Goal: Task Accomplishment & Management: Manage account settings

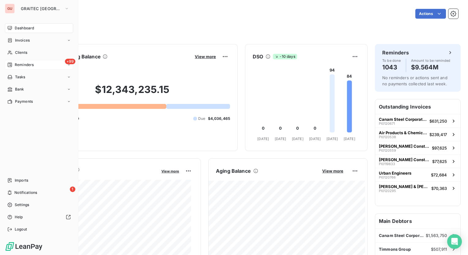
click at [33, 66] on span "Reminders" at bounding box center [24, 65] width 19 height 6
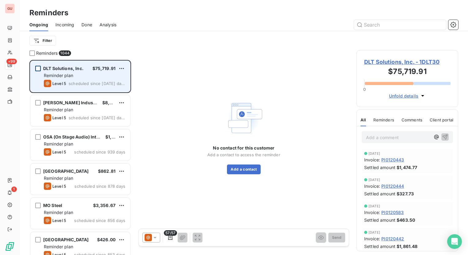
click at [37, 69] on div "grid" at bounding box center [38, 69] width 6 height 6
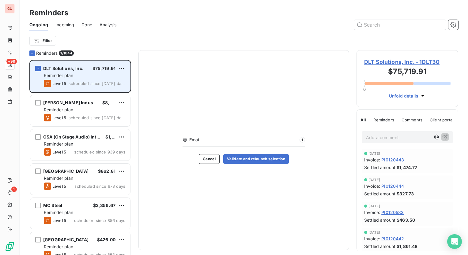
drag, startPoint x: 38, startPoint y: 66, endPoint x: 48, endPoint y: 62, distance: 11.1
click at [38, 66] on div "grid" at bounding box center [38, 69] width 6 height 6
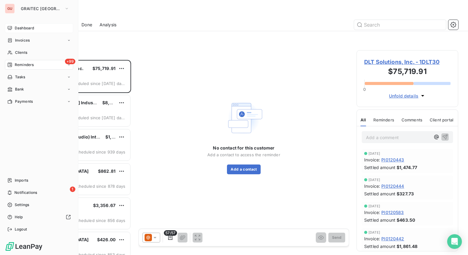
click at [18, 25] on div "Dashboard" at bounding box center [39, 28] width 68 height 10
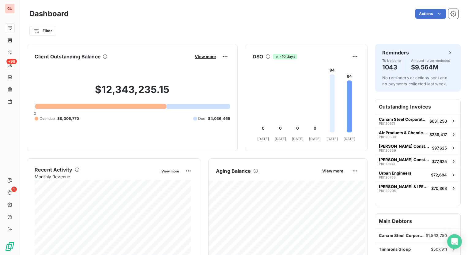
click at [122, 108] on div at bounding box center [100, 106] width 131 height 5
click at [123, 107] on div at bounding box center [100, 106] width 131 height 5
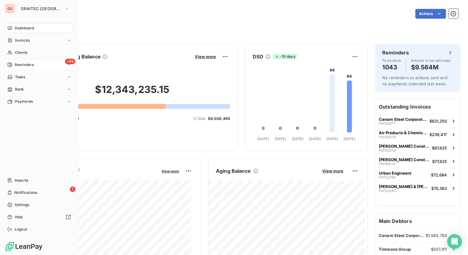
click at [19, 64] on span "Reminders" at bounding box center [24, 65] width 19 height 6
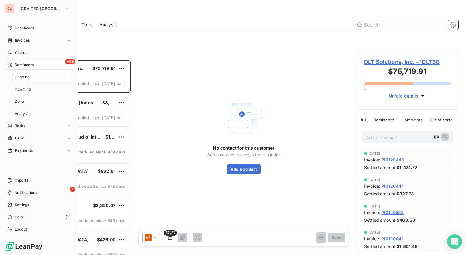
scroll to position [191, 97]
click at [28, 40] on span "Invoices" at bounding box center [22, 41] width 15 height 6
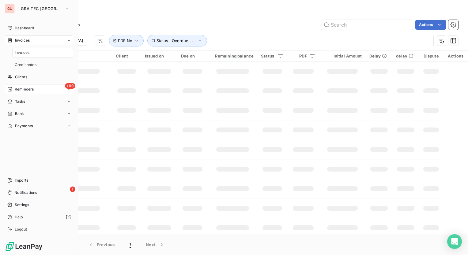
click at [23, 54] on span "Invoices" at bounding box center [22, 53] width 15 height 6
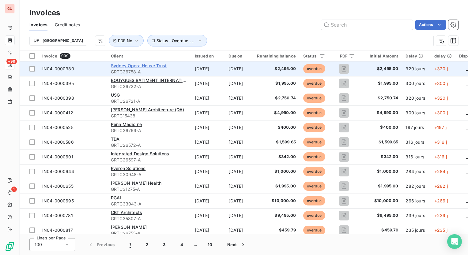
click at [121, 66] on span "Sydney Opera House Trust" at bounding box center [139, 65] width 56 height 5
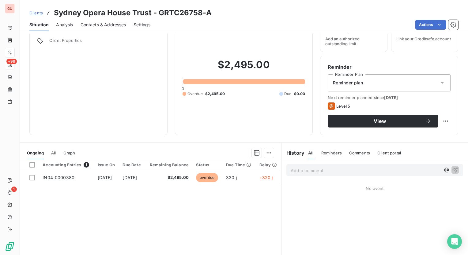
scroll to position [61, 0]
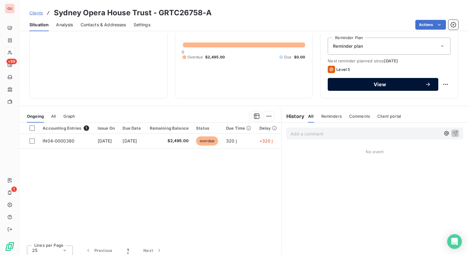
click at [381, 85] on span "View" at bounding box center [380, 84] width 90 height 5
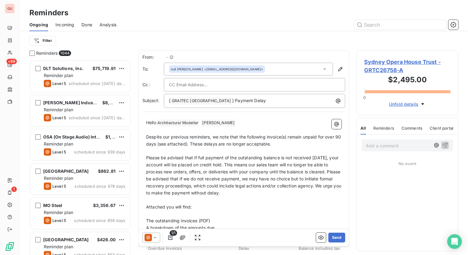
scroll to position [191, 97]
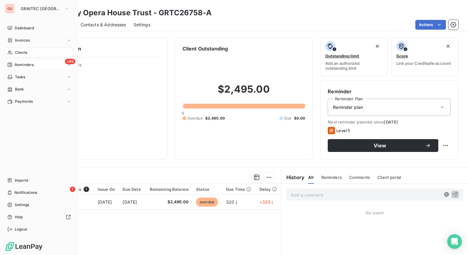
click at [28, 63] on span "Reminders" at bounding box center [24, 65] width 19 height 6
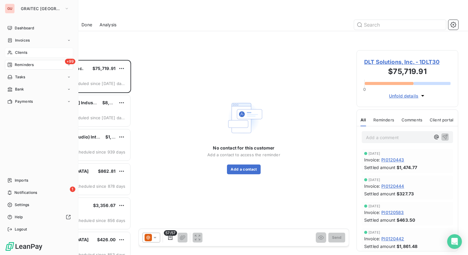
click at [26, 51] on span "Clients" at bounding box center [21, 53] width 12 height 6
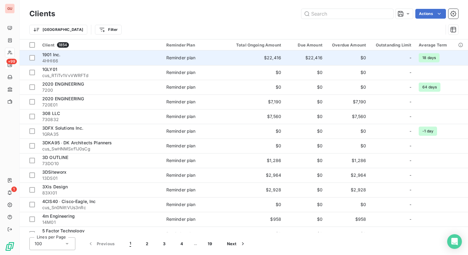
click at [54, 54] on span "1901 Inc." at bounding box center [51, 54] width 18 height 5
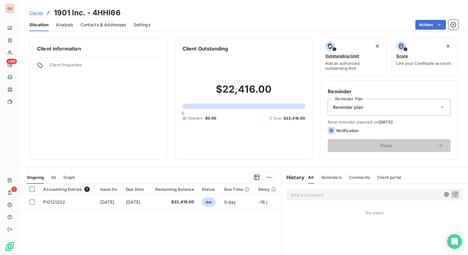
click at [356, 177] on span "Comments" at bounding box center [359, 177] width 21 height 5
click at [325, 195] on p "Add a comment ﻿" at bounding box center [366, 195] width 150 height 8
click at [443, 195] on icon "button" at bounding box center [446, 195] width 6 height 6
drag, startPoint x: 303, startPoint y: 195, endPoint x: 285, endPoint y: 195, distance: 17.5
click at [286, 195] on div "@" at bounding box center [374, 194] width 177 height 11
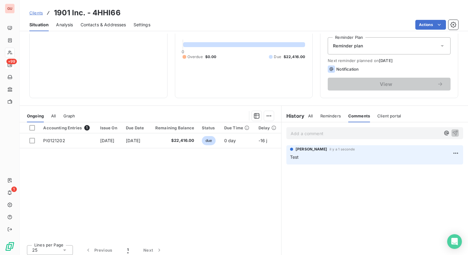
scroll to position [65, 0]
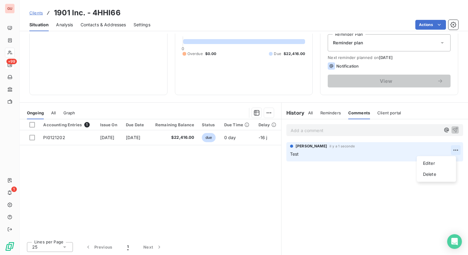
click at [448, 150] on html "GU +99 1 Clients 1901 Inc. - 4HHI66 Situation Analysis Contacts & Addresses Set…" at bounding box center [234, 127] width 468 height 255
click at [431, 175] on div "Delete" at bounding box center [436, 175] width 34 height 10
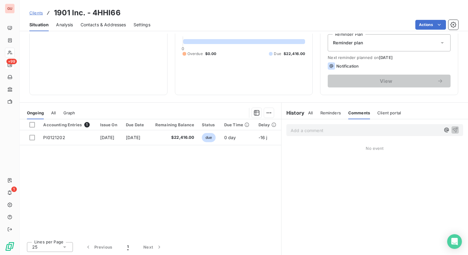
click at [342, 130] on p "Add a comment ﻿" at bounding box center [366, 131] width 150 height 8
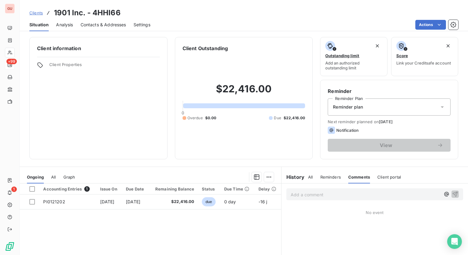
scroll to position [0, 0]
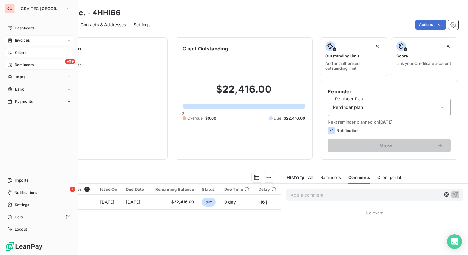
click at [24, 40] on span "Invoices" at bounding box center [22, 41] width 15 height 6
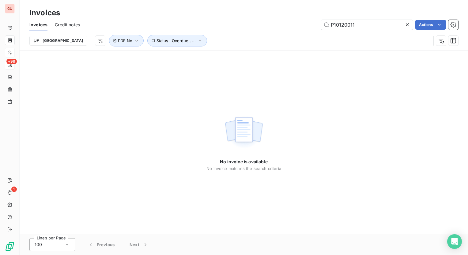
click at [204, 13] on div "Invoices" at bounding box center [244, 12] width 448 height 11
drag, startPoint x: 363, startPoint y: 25, endPoint x: 304, endPoint y: 25, distance: 58.8
click at [304, 25] on div "P10120011 Actions" at bounding box center [272, 25] width 371 height 10
drag, startPoint x: 343, startPoint y: 26, endPoint x: 363, endPoint y: 27, distance: 20.5
click at [363, 27] on input "P10120011" at bounding box center [367, 25] width 92 height 10
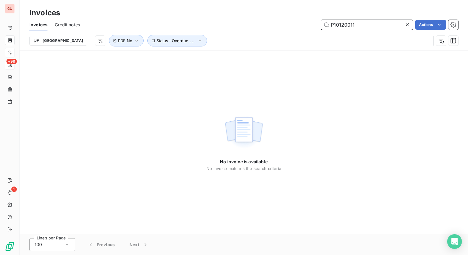
click at [363, 25] on input "P10120011" at bounding box center [367, 25] width 92 height 10
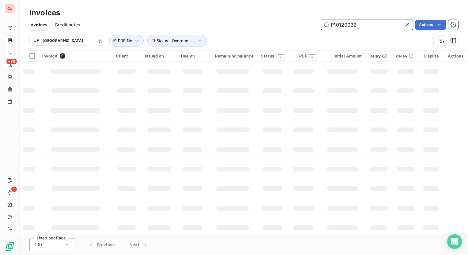
type input "P10120032"
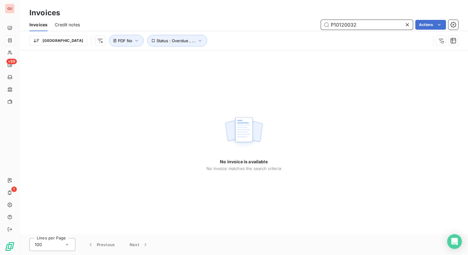
click at [384, 26] on input "P10120032" at bounding box center [367, 25] width 92 height 10
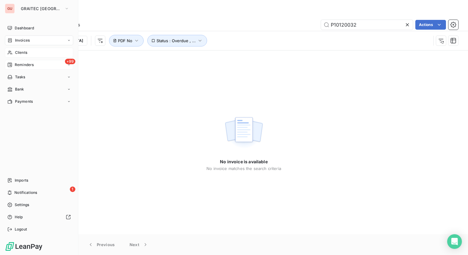
click at [29, 40] on span "Invoices" at bounding box center [22, 41] width 15 height 6
click at [29, 52] on div "Invoices" at bounding box center [42, 53] width 61 height 10
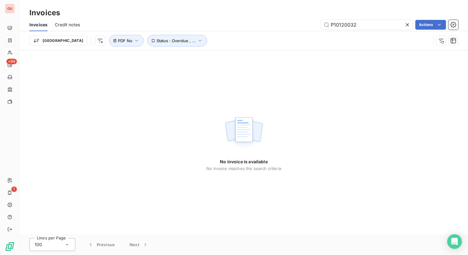
click at [407, 25] on icon at bounding box center [407, 24] width 3 height 3
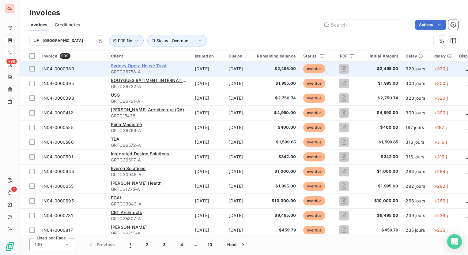
click at [138, 65] on span "Sydney Opera House Trust" at bounding box center [139, 65] width 56 height 5
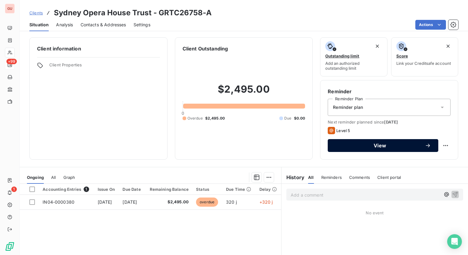
click at [383, 142] on button "View" at bounding box center [383, 145] width 111 height 13
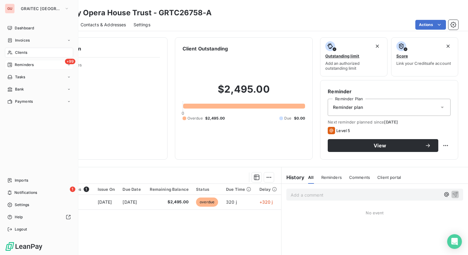
click at [26, 66] on span "Reminders" at bounding box center [24, 65] width 19 height 6
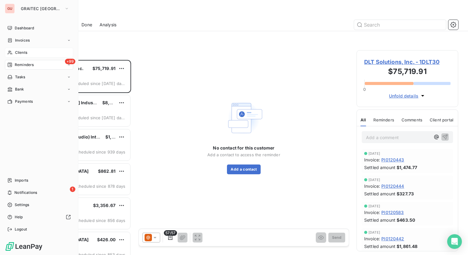
scroll to position [191, 97]
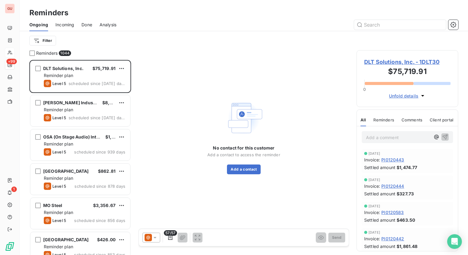
click at [64, 26] on span "Incoming" at bounding box center [64, 25] width 19 height 6
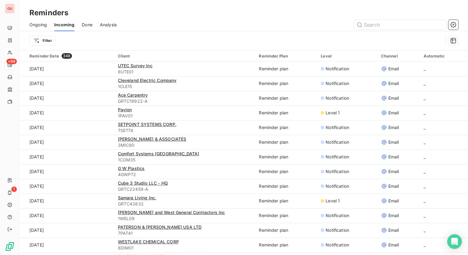
click at [92, 25] on span "Done" at bounding box center [87, 25] width 11 height 6
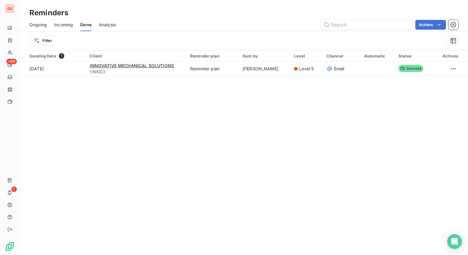
click at [110, 24] on span "Analysis" at bounding box center [107, 25] width 17 height 6
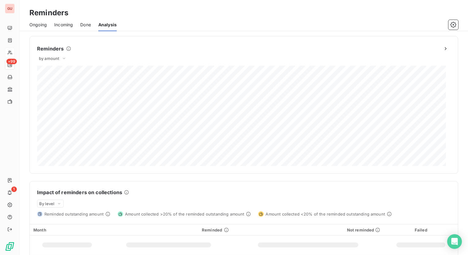
click at [41, 22] on span "Ongoing" at bounding box center [37, 25] width 17 height 6
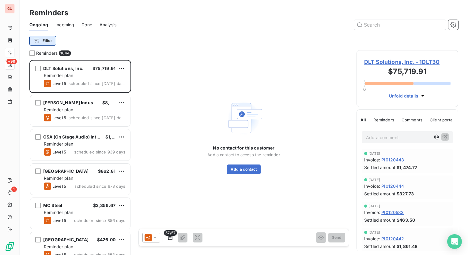
click at [47, 41] on html "GU +99 1 Reminders Ongoing Incoming Done Analysis Filter Reminders 1044 DLT Sol…" at bounding box center [234, 127] width 468 height 255
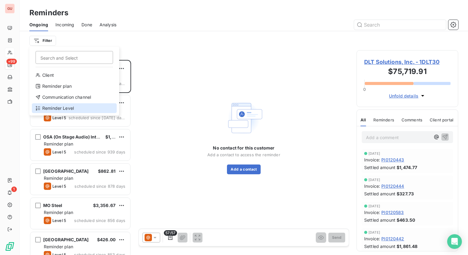
click at [60, 106] on div "Reminder Level" at bounding box center [74, 109] width 85 height 10
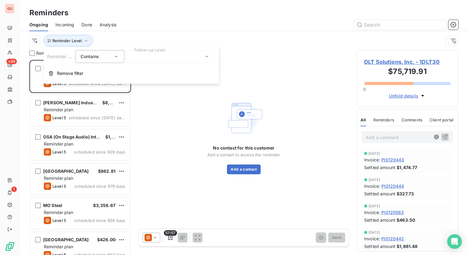
click at [118, 57] on icon at bounding box center [116, 57] width 6 height 6
click at [142, 63] on div "Reminder Level Contains Contains Does not contain Follow-up Level Remove filter" at bounding box center [130, 65] width 175 height 37
click at [212, 59] on div at bounding box center [171, 56] width 88 height 13
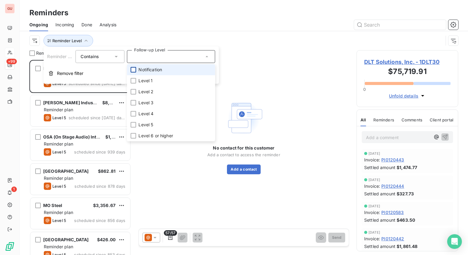
click at [133, 70] on div at bounding box center [133, 70] width 6 height 6
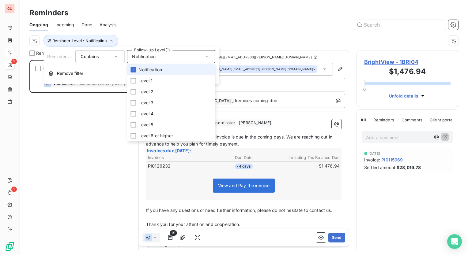
scroll to position [191, 97]
click at [256, 35] on div "Reminder Level : Notification" at bounding box center [236, 41] width 414 height 12
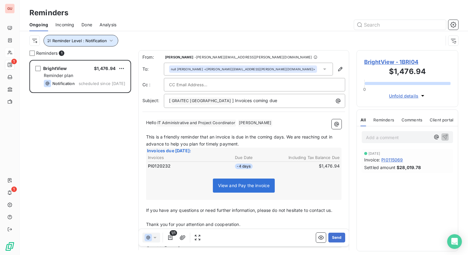
click at [110, 39] on icon "button" at bounding box center [111, 41] width 6 height 6
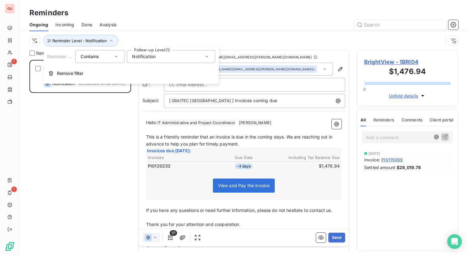
click at [207, 54] on icon at bounding box center [207, 57] width 6 height 6
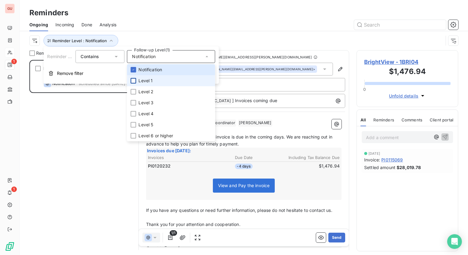
click at [135, 81] on div at bounding box center [133, 81] width 6 height 6
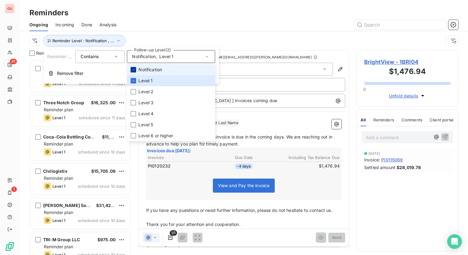
click at [134, 70] on icon at bounding box center [134, 69] width 2 height 1
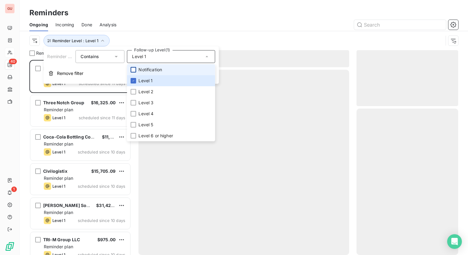
scroll to position [191, 97]
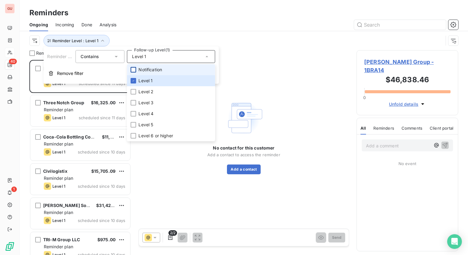
click at [174, 27] on div at bounding box center [291, 25] width 334 height 10
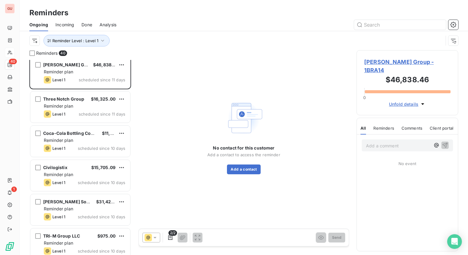
scroll to position [0, 0]
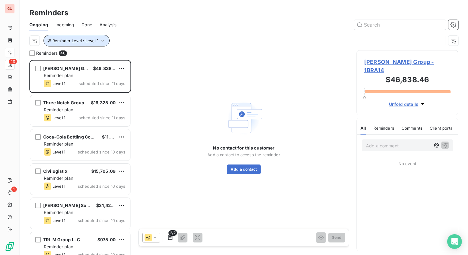
click at [102, 40] on icon "button" at bounding box center [103, 41] width 6 height 6
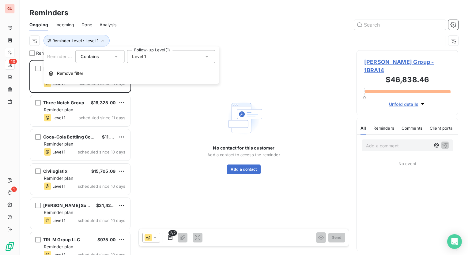
click at [209, 57] on icon at bounding box center [207, 57] width 6 height 6
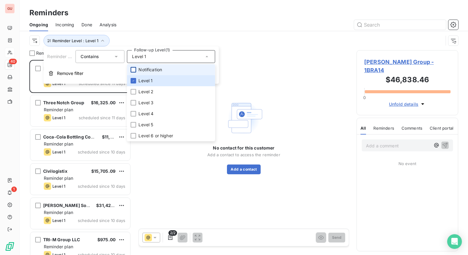
click at [133, 69] on div at bounding box center [133, 70] width 6 height 6
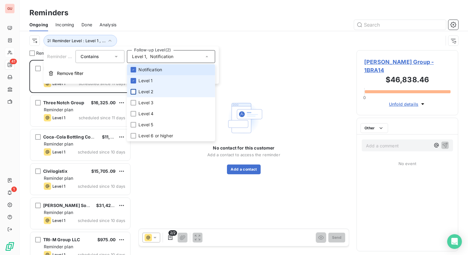
scroll to position [191, 97]
click at [135, 90] on div at bounding box center [133, 92] width 6 height 6
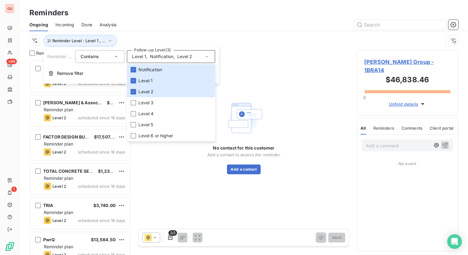
click at [225, 33] on div "Reminder Level : Level 1 , ..." at bounding box center [243, 40] width 429 height 19
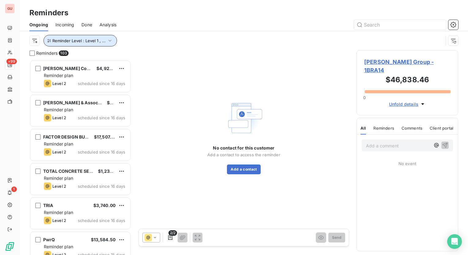
click at [111, 39] on icon "button" at bounding box center [110, 41] width 6 height 6
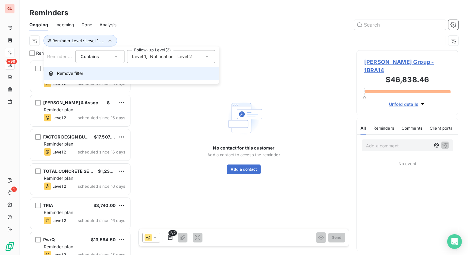
click at [76, 73] on span "Remove filter" at bounding box center [70, 73] width 26 height 6
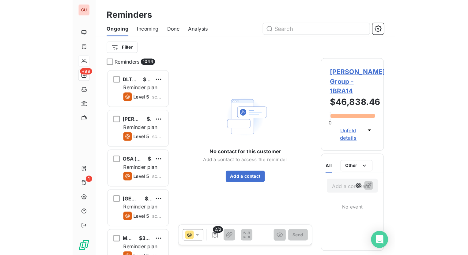
scroll to position [228, 126]
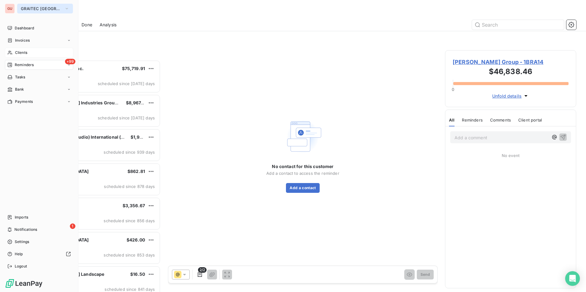
click at [56, 8] on button "GRAITEC [GEOGRAPHIC_DATA]" at bounding box center [45, 9] width 56 height 10
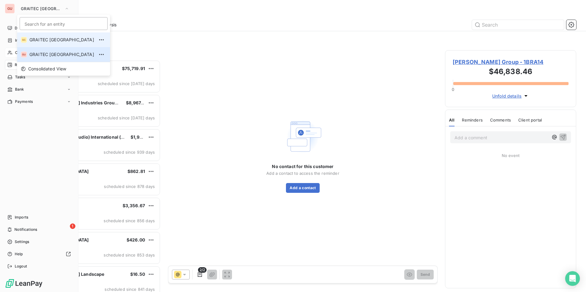
click at [39, 40] on span "GRAITEC [GEOGRAPHIC_DATA]" at bounding box center [61, 40] width 65 height 6
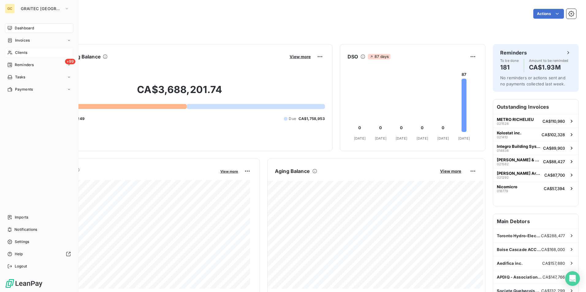
click at [31, 55] on div "Clients" at bounding box center [39, 53] width 68 height 10
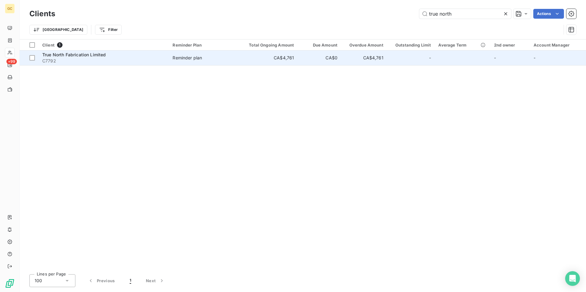
type input "true north"
click at [77, 55] on span "True North Fabrication Limited" at bounding box center [74, 54] width 64 height 5
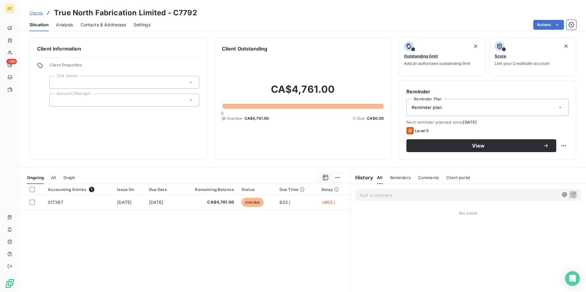
click at [104, 26] on span "Contacts & Addresses" at bounding box center [104, 25] width 46 height 6
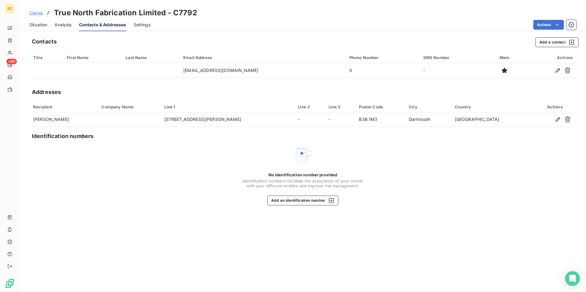
click at [55, 25] on span "Analysis" at bounding box center [63, 25] width 17 height 6
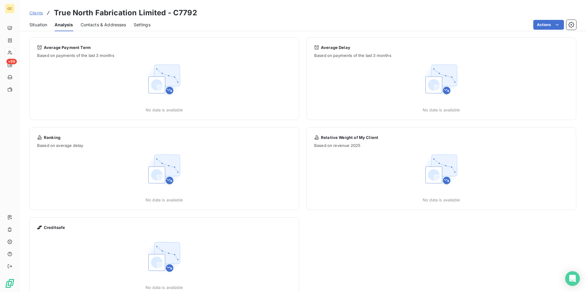
click at [140, 23] on span "Settings" at bounding box center [142, 25] width 17 height 6
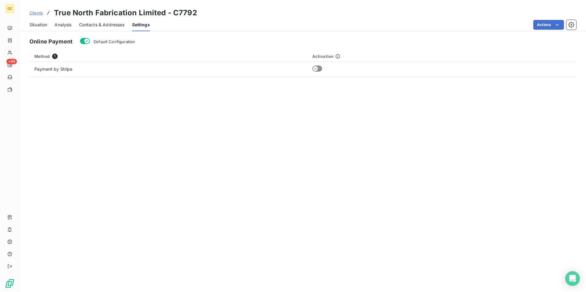
click at [40, 26] on span "Situation" at bounding box center [38, 25] width 18 height 6
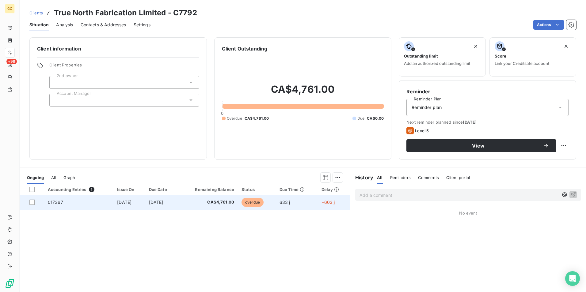
click at [57, 200] on span "017367" at bounding box center [55, 202] width 15 height 5
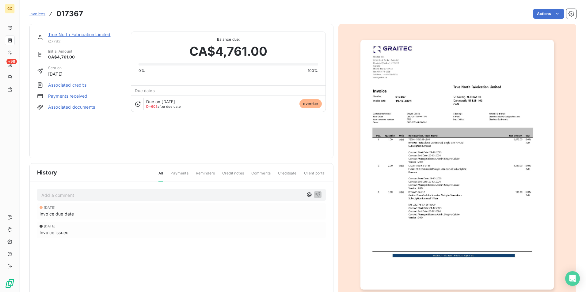
click at [71, 97] on link "Payments received" at bounding box center [68, 96] width 40 height 6
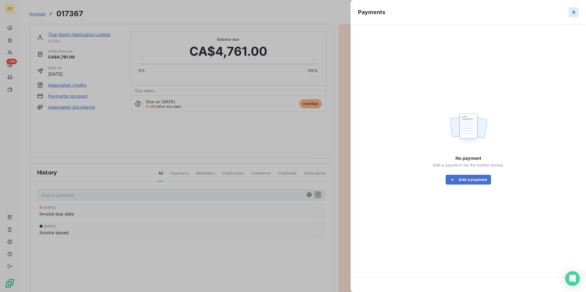
click at [468, 10] on icon "button" at bounding box center [573, 12] width 6 height 6
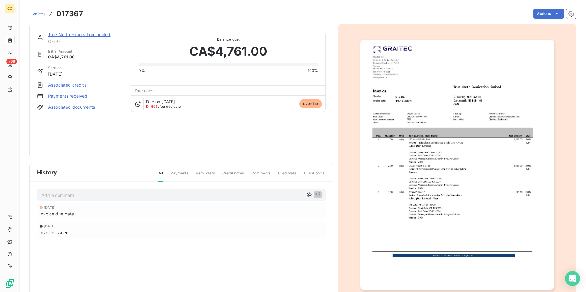
click at [81, 107] on link "Associated documents" at bounding box center [71, 107] width 47 height 6
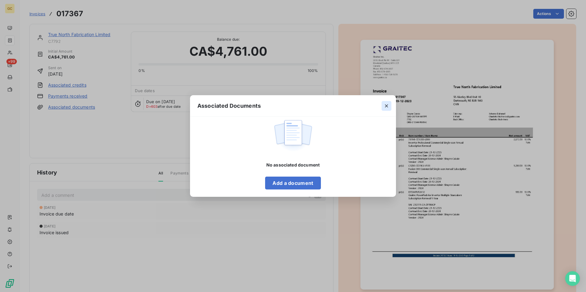
click at [387, 106] on icon "button" at bounding box center [386, 105] width 3 height 3
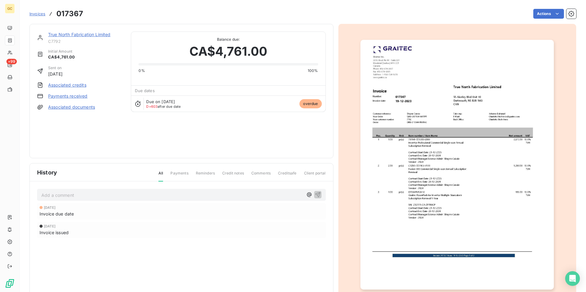
click at [92, 34] on link "True North Fabrication Limited" at bounding box center [79, 34] width 62 height 5
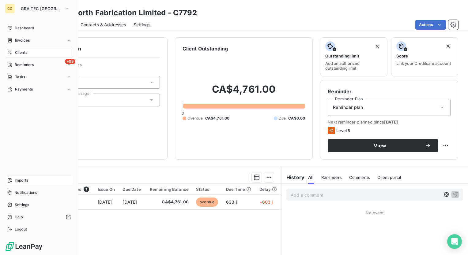
click at [31, 181] on div "Imports" at bounding box center [39, 181] width 68 height 10
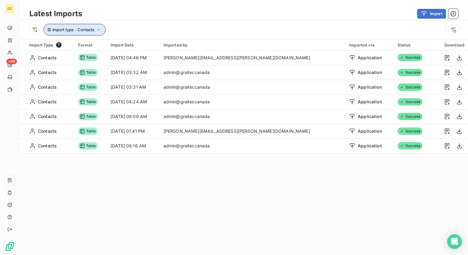
click at [96, 29] on icon "button" at bounding box center [99, 30] width 6 height 6
click at [157, 18] on div "Import" at bounding box center [273, 14] width 369 height 10
click at [99, 30] on icon "button" at bounding box center [98, 30] width 3 height 2
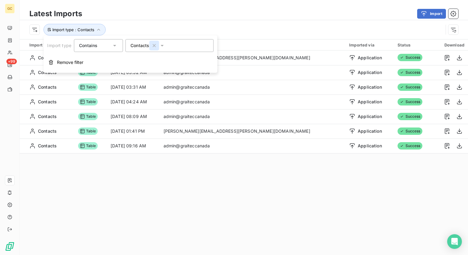
click at [153, 45] on icon "button" at bounding box center [154, 45] width 3 height 3
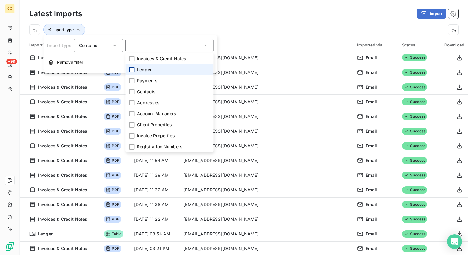
click at [130, 70] on div at bounding box center [132, 70] width 6 height 6
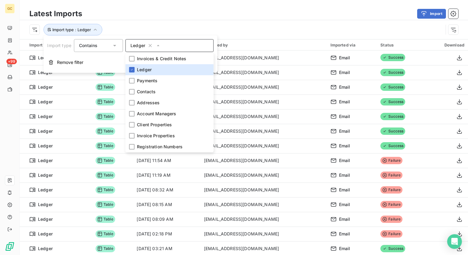
click at [221, 20] on div "Import type : Ledger" at bounding box center [244, 29] width 448 height 19
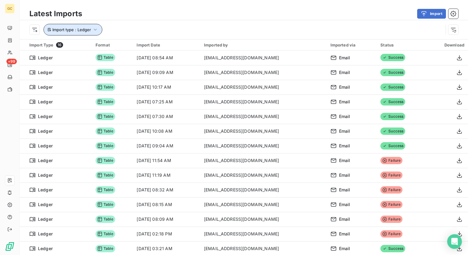
click at [96, 28] on icon "button" at bounding box center [95, 30] width 6 height 6
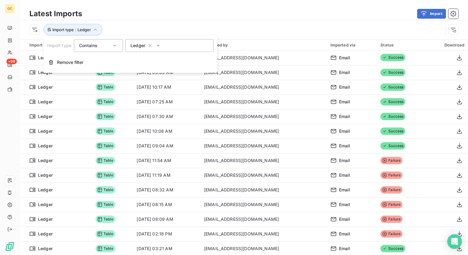
click at [158, 46] on icon at bounding box center [158, 46] width 6 height 6
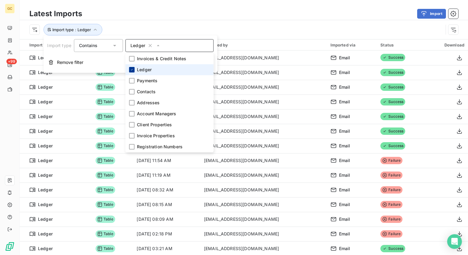
click at [130, 67] on div at bounding box center [132, 70] width 6 height 6
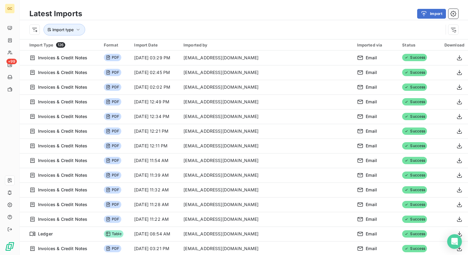
click at [153, 20] on div "Latest Imports Import" at bounding box center [244, 13] width 448 height 13
click at [417, 13] on button "Import" at bounding box center [431, 14] width 29 height 10
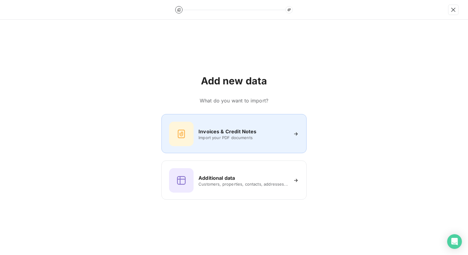
click at [233, 143] on div "Invoices & Credit Notes Import your PDF documents" at bounding box center [234, 134] width 130 height 24
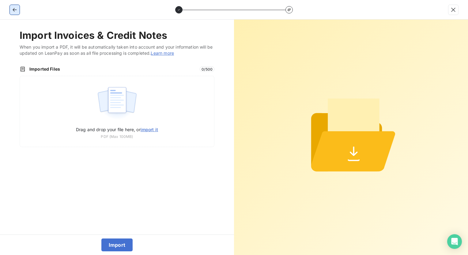
click at [16, 10] on icon "button" at bounding box center [15, 10] width 6 height 6
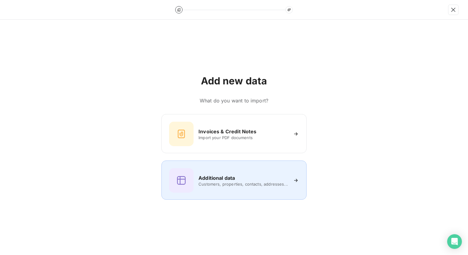
click at [208, 191] on div "Additional data Customers, properties, contacts, addresses..." at bounding box center [234, 180] width 130 height 24
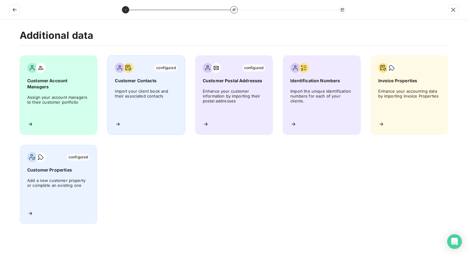
click at [156, 99] on span "Import your client book and their associated contacts" at bounding box center [146, 103] width 62 height 28
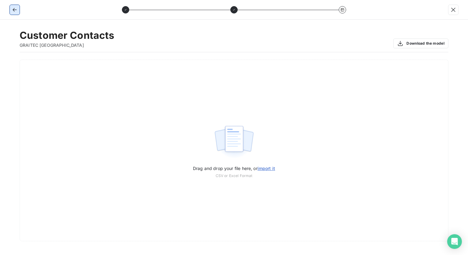
click at [15, 9] on icon "button" at bounding box center [15, 10] width 6 height 6
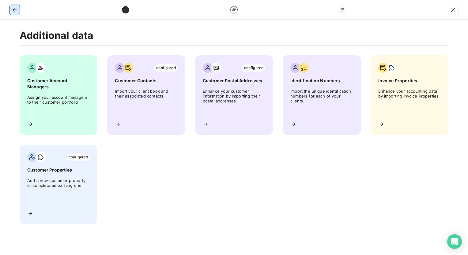
click at [15, 9] on icon "button" at bounding box center [15, 10] width 6 height 6
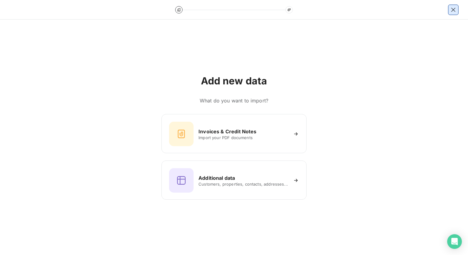
click at [450, 7] on icon "button" at bounding box center [453, 10] width 6 height 6
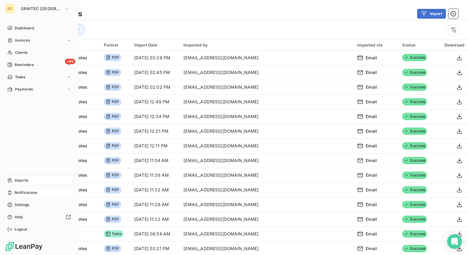
click at [23, 193] on span "Notifications" at bounding box center [25, 193] width 23 height 6
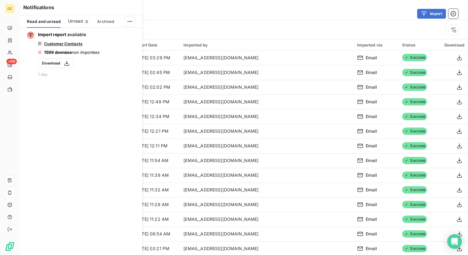
click at [262, 28] on div "Import type" at bounding box center [236, 30] width 414 height 12
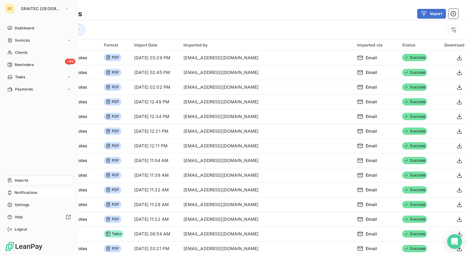
click at [31, 181] on div "Imports" at bounding box center [39, 181] width 68 height 10
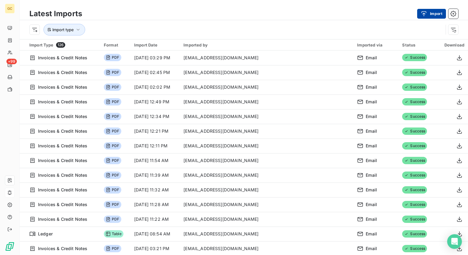
click at [424, 13] on icon "button" at bounding box center [423, 13] width 5 height 5
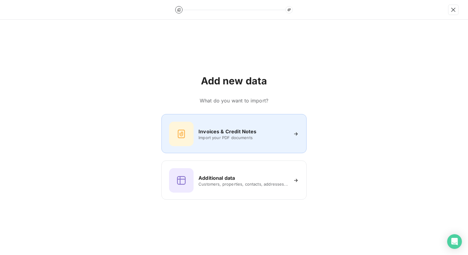
click at [271, 125] on div "Invoices & Credit Notes Import your PDF documents" at bounding box center [234, 134] width 130 height 24
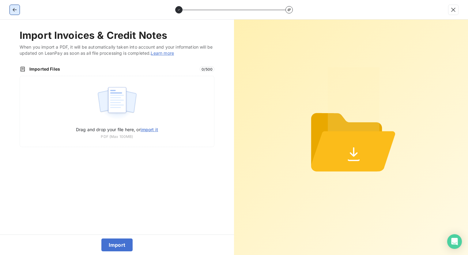
click at [13, 8] on icon "button" at bounding box center [15, 10] width 6 height 6
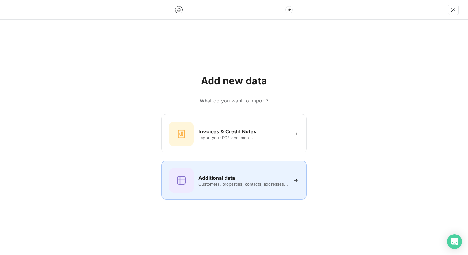
click at [295, 182] on icon at bounding box center [296, 181] width 6 height 6
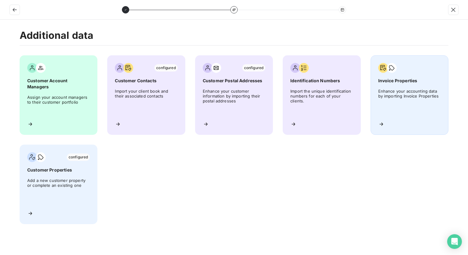
click at [420, 99] on span "Enhance your accounting data by importing Invoice Properties" at bounding box center [409, 103] width 62 height 28
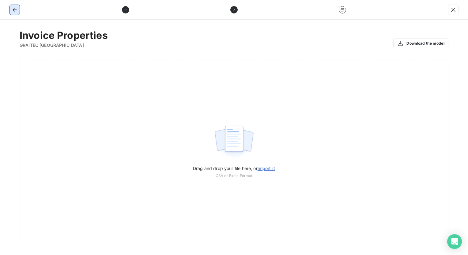
click at [17, 9] on icon "button" at bounding box center [15, 10] width 6 height 6
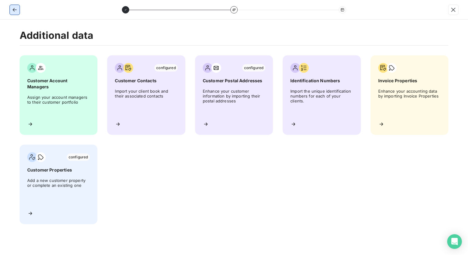
click at [17, 9] on icon "button" at bounding box center [15, 10] width 6 height 6
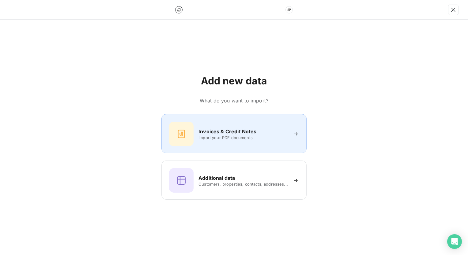
click at [243, 132] on h6 "Invoices & Credit Notes" at bounding box center [227, 131] width 58 height 7
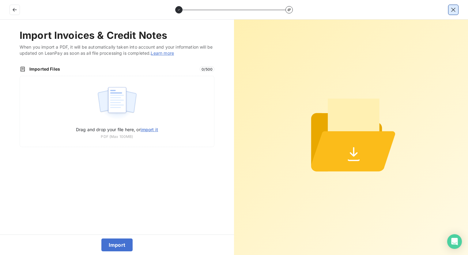
click at [454, 8] on icon "button" at bounding box center [453, 10] width 6 height 6
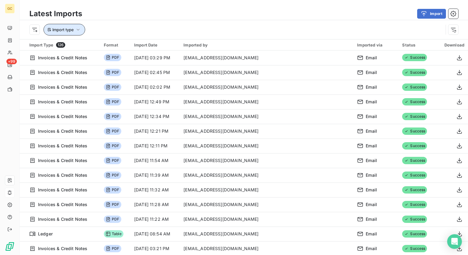
click at [79, 30] on icon "button" at bounding box center [78, 30] width 6 height 6
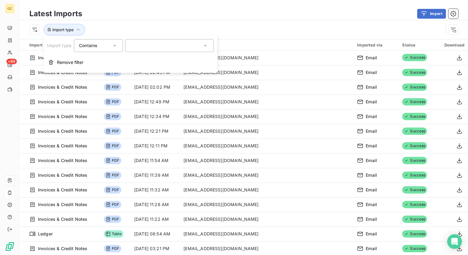
click at [203, 45] on icon at bounding box center [205, 46] width 6 height 6
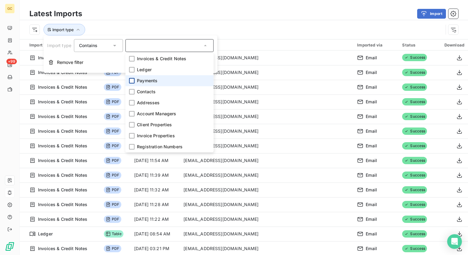
click at [130, 82] on div at bounding box center [132, 81] width 6 height 6
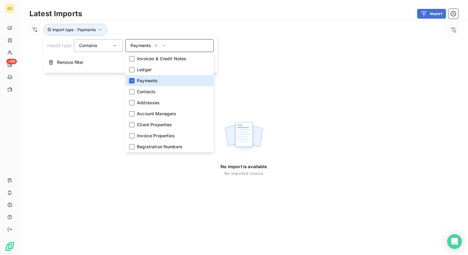
click at [285, 41] on div "No import is available No imported invoice" at bounding box center [244, 147] width 448 height 216
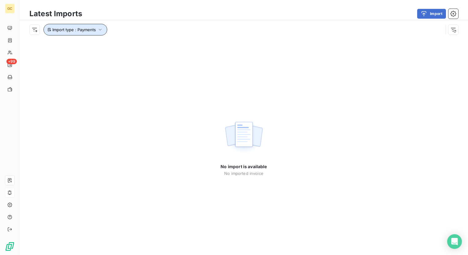
click at [100, 29] on icon "button" at bounding box center [100, 30] width 6 height 6
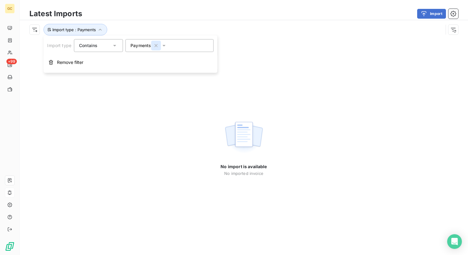
click at [156, 47] on icon "button" at bounding box center [156, 46] width 6 height 6
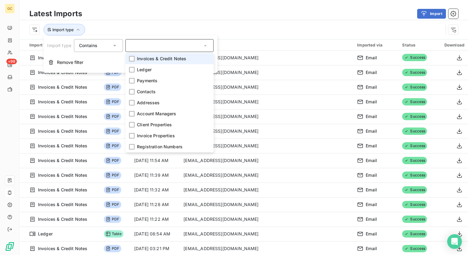
click at [175, 27] on div "Import type" at bounding box center [236, 30] width 414 height 12
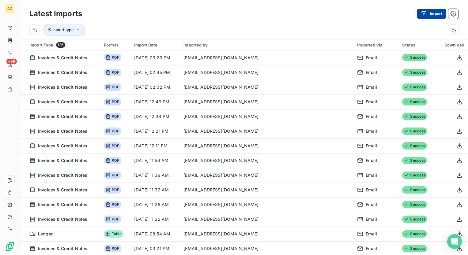
click at [434, 14] on button "Import" at bounding box center [431, 14] width 29 height 10
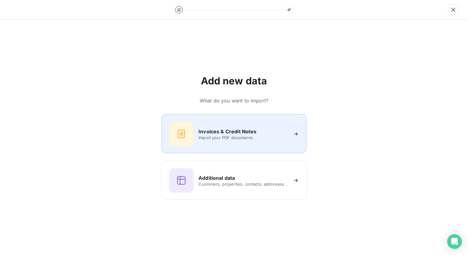
click at [255, 133] on h6 "Invoices & Credit Notes" at bounding box center [227, 131] width 58 height 7
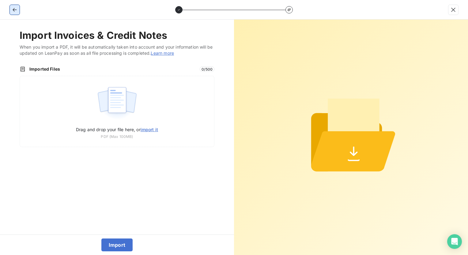
click at [13, 9] on icon "button" at bounding box center [15, 10] width 4 height 4
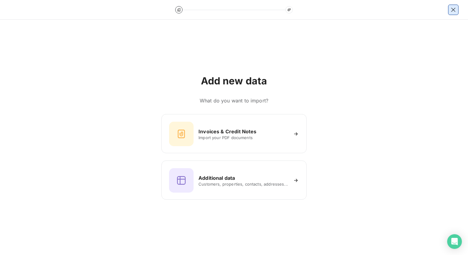
click at [456, 13] on button "button" at bounding box center [453, 10] width 10 height 10
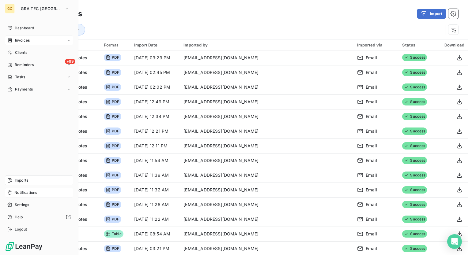
click at [68, 37] on div "Invoices" at bounding box center [39, 41] width 68 height 10
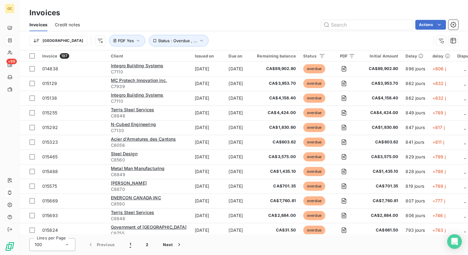
click at [197, 19] on div "Invoices Credit notes Actions" at bounding box center [244, 24] width 448 height 13
click at [349, 73] on icon at bounding box center [352, 72] width 6 height 6
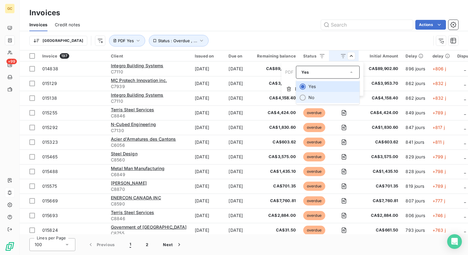
click at [300, 98] on div at bounding box center [303, 98] width 6 height 6
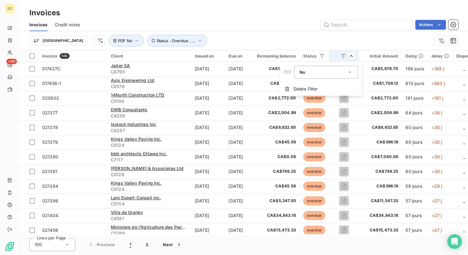
click at [382, 30] on html "GC +99 Invoices Invoices Credit notes Actions [GEOGRAPHIC_DATA] Status : Overdu…" at bounding box center [234, 127] width 468 height 255
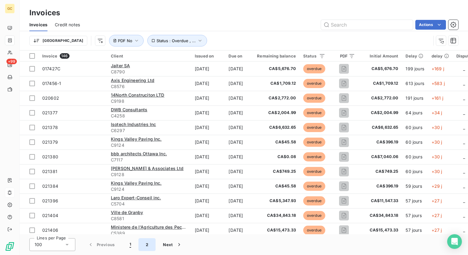
click at [151, 249] on button "2" at bounding box center [146, 245] width 17 height 13
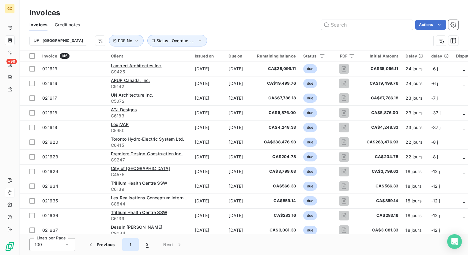
click at [128, 249] on button "1" at bounding box center [130, 245] width 17 height 13
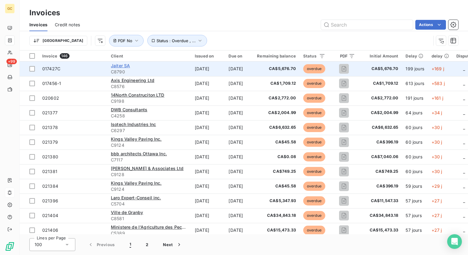
click at [118, 67] on span "Jaiter SA" at bounding box center [120, 65] width 19 height 5
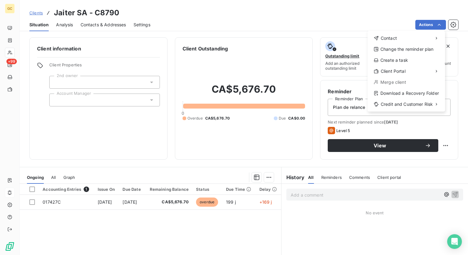
click at [390, 13] on html "GC +99 Clients Jaiter SA - C8790 Situation Analysis Contacts & Addresses Settin…" at bounding box center [234, 127] width 468 height 255
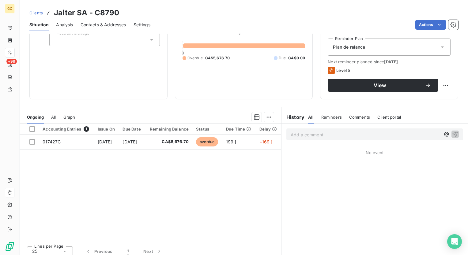
scroll to position [61, 0]
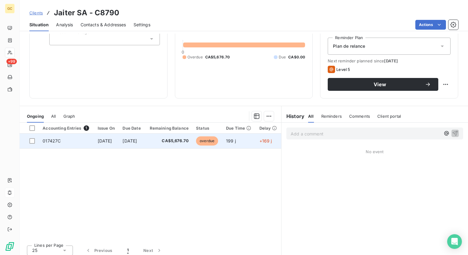
click at [61, 141] on td "017427C" at bounding box center [66, 141] width 55 height 15
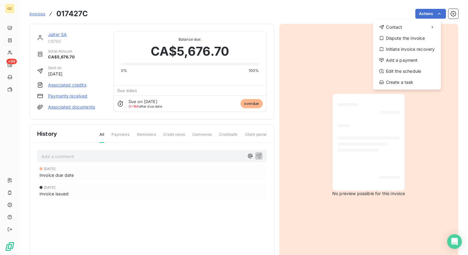
click at [173, 188] on html "GC +99 Invoices 017427C Actions Contact Dispute the invoice Initiate invoice re…" at bounding box center [234, 127] width 468 height 255
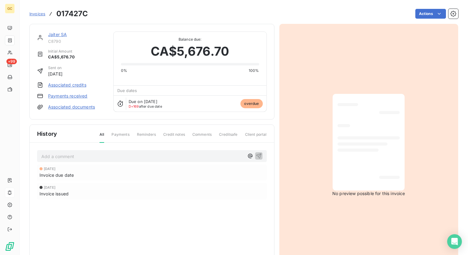
click at [63, 109] on link "Associated documents" at bounding box center [71, 107] width 47 height 6
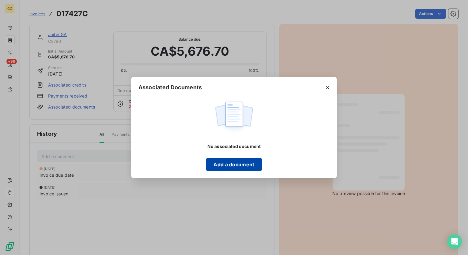
click at [238, 168] on button "Add a document" at bounding box center [233, 164] width 55 height 13
click at [326, 85] on icon "button" at bounding box center [327, 88] width 6 height 6
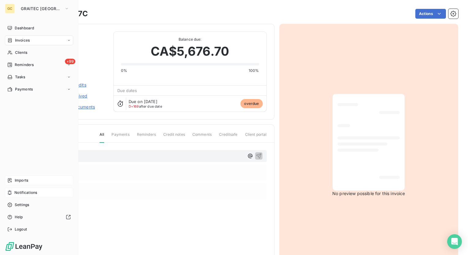
click at [20, 182] on span "Imports" at bounding box center [21, 181] width 13 height 6
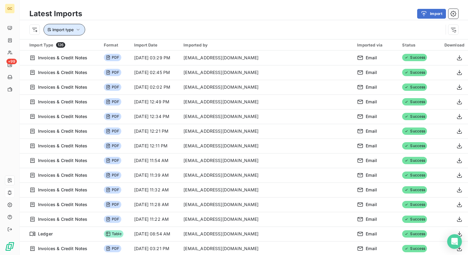
click at [81, 28] on icon "button" at bounding box center [78, 30] width 6 height 6
click at [196, 26] on div "Import type" at bounding box center [236, 30] width 414 height 12
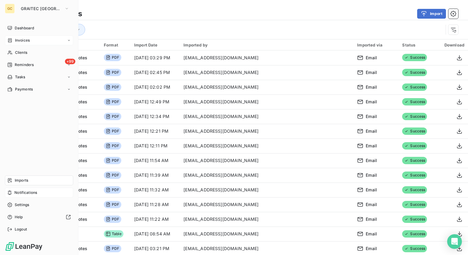
click at [24, 40] on span "Invoices" at bounding box center [22, 41] width 15 height 6
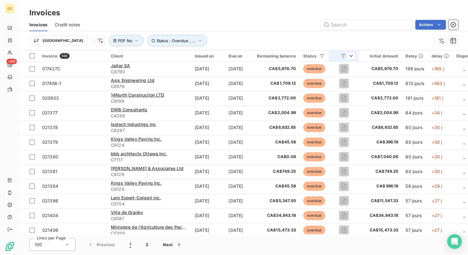
click at [359, 60] on th "PDF" at bounding box center [344, 56] width 30 height 11
click at [335, 40] on html "GC +99 Invoices Invoices Credit notes Actions [GEOGRAPHIC_DATA] Status : Overdu…" at bounding box center [234, 127] width 468 height 255
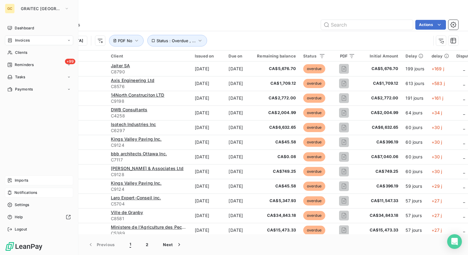
click at [21, 178] on span "Imports" at bounding box center [21, 181] width 13 height 6
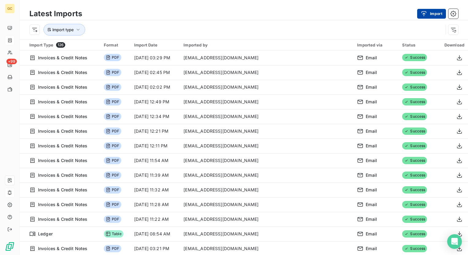
click at [438, 15] on button "Import" at bounding box center [431, 14] width 29 height 10
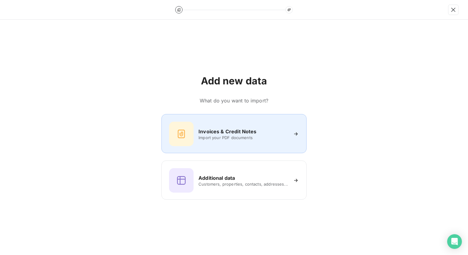
click at [243, 134] on h6 "Invoices & Credit Notes" at bounding box center [227, 131] width 58 height 7
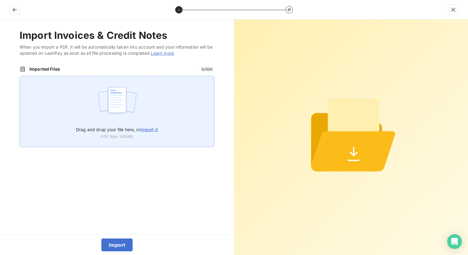
click at [148, 130] on span "import it" at bounding box center [149, 129] width 17 height 5
click at [20, 76] on input "Drag and drop your file here, or import it" at bounding box center [20, 76] width 0 height 0
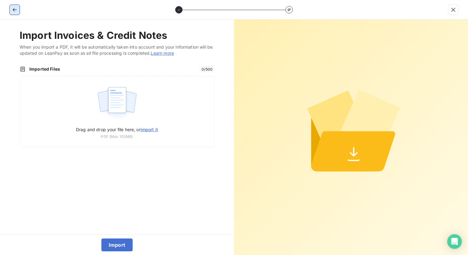
click at [14, 10] on icon "button" at bounding box center [15, 10] width 6 height 6
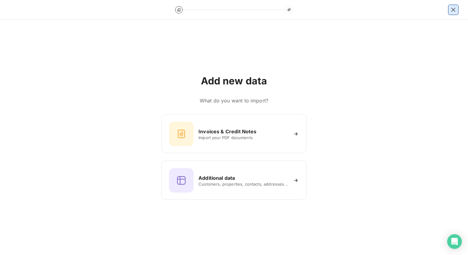
click at [454, 9] on icon "button" at bounding box center [453, 10] width 6 height 6
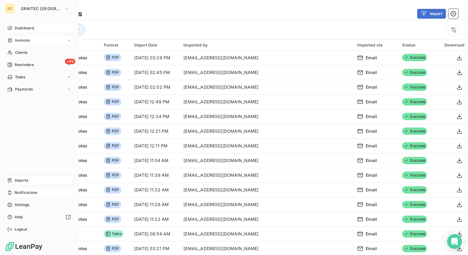
click at [28, 30] on span "Dashboard" at bounding box center [24, 28] width 19 height 6
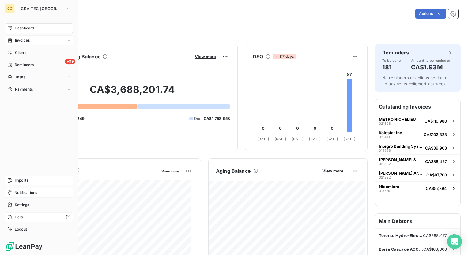
click at [34, 215] on div at bounding box center [47, 217] width 45 height 5
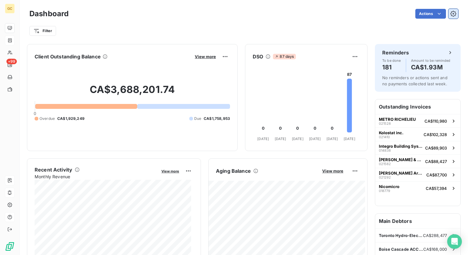
click at [450, 14] on icon "button" at bounding box center [453, 14] width 6 height 6
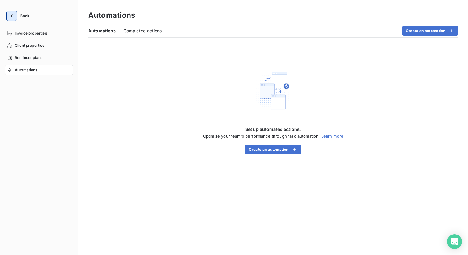
click at [15, 18] on button "button" at bounding box center [12, 16] width 10 height 10
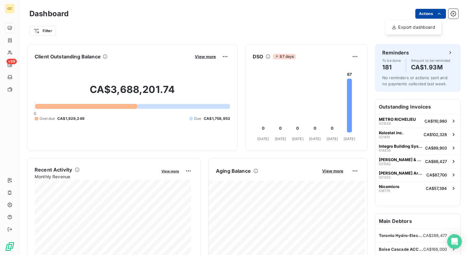
click at [438, 14] on html "GC +99 Dashboard Actions Export dashboard Filter Client Outstanding Balance Vie…" at bounding box center [234, 127] width 468 height 255
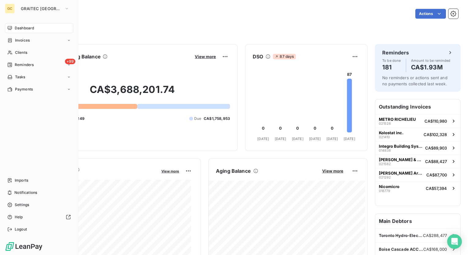
click at [10, 148] on html "GC GRAITEC CANADA Dashboard Invoices Clients +99 Reminders Tasks Payments Impor…" at bounding box center [234, 127] width 468 height 255
click at [21, 198] on nav "Imports Notifications Settings Help Logout" at bounding box center [39, 205] width 68 height 59
click at [23, 202] on span "Settings" at bounding box center [22, 205] width 14 height 6
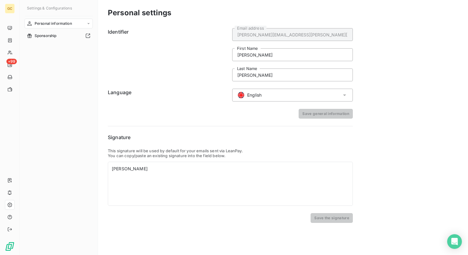
click at [345, 95] on icon at bounding box center [344, 96] width 3 height 2
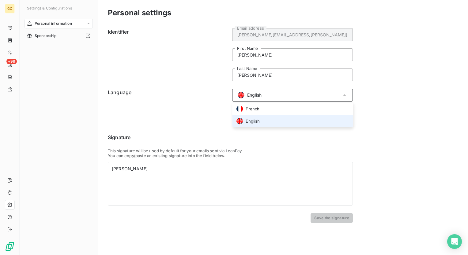
click at [345, 95] on icon at bounding box center [344, 95] width 6 height 6
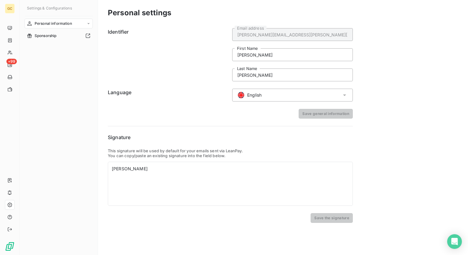
click at [214, 105] on form "Identifier [PERSON_NAME][EMAIL_ADDRESS][PERSON_NAME][DOMAIN_NAME] Email address…" at bounding box center [230, 73] width 245 height 91
click at [168, 69] on h6 "Identifier" at bounding box center [168, 54] width 121 height 53
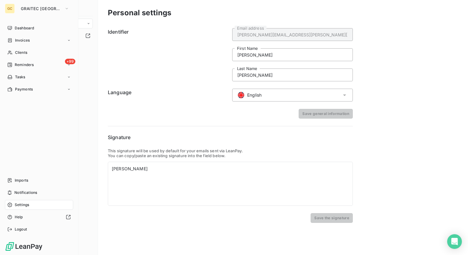
click at [18, 207] on span "Settings" at bounding box center [22, 205] width 14 height 6
click at [22, 217] on span "Help" at bounding box center [19, 218] width 8 height 6
click at [33, 67] on span "Reminders" at bounding box center [24, 65] width 19 height 6
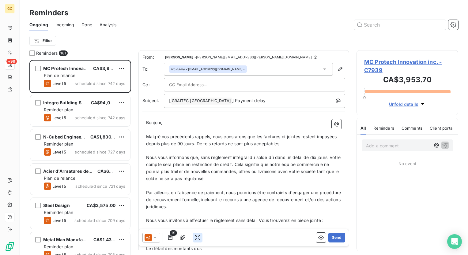
click at [198, 241] on icon "button" at bounding box center [197, 238] width 6 height 6
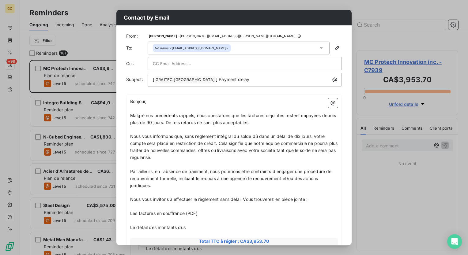
click at [377, 9] on div "Contact by Email From: [PERSON_NAME] - [PERSON_NAME][EMAIL_ADDRESS][PERSON_NAME…" at bounding box center [234, 127] width 468 height 255
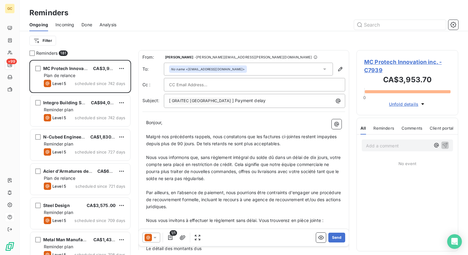
click at [265, 69] on div "No name <[EMAIL_ADDRESS][DOMAIN_NAME]>" at bounding box center [248, 69] width 169 height 13
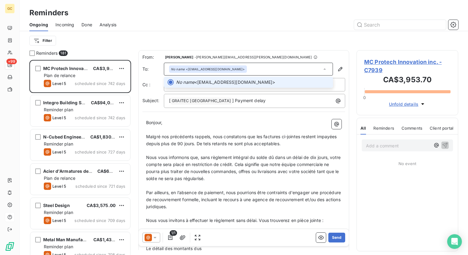
click at [268, 73] on div "No name <[EMAIL_ADDRESS][DOMAIN_NAME]>" at bounding box center [248, 69] width 169 height 13
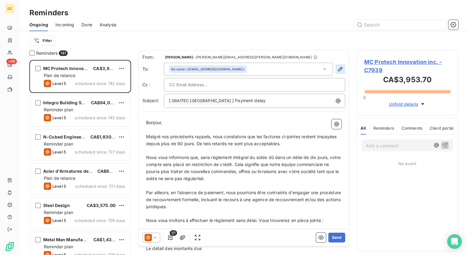
click at [338, 69] on icon "button" at bounding box center [340, 69] width 4 height 4
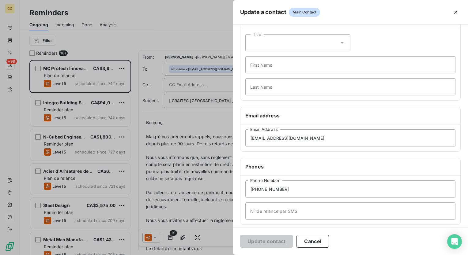
scroll to position [61, 0]
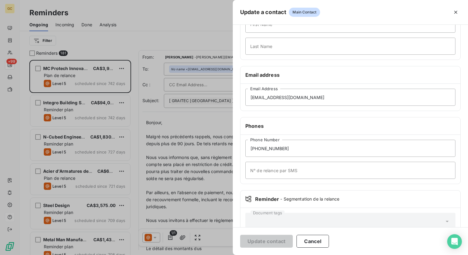
click at [171, 35] on div at bounding box center [234, 127] width 468 height 255
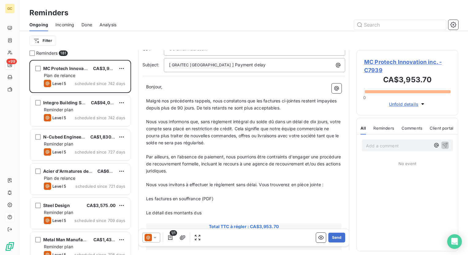
scroll to position [128, 0]
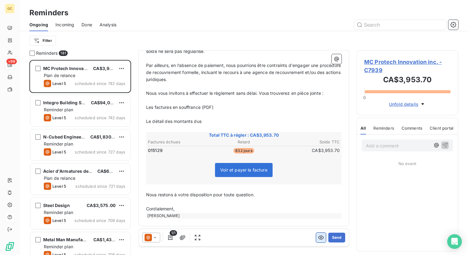
click at [318, 238] on icon "button" at bounding box center [321, 238] width 6 height 6
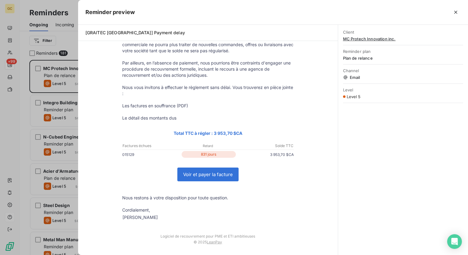
scroll to position [0, 0]
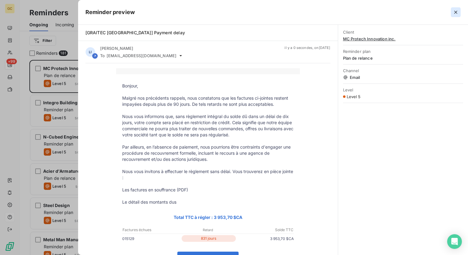
click at [456, 13] on icon "button" at bounding box center [455, 12] width 3 height 3
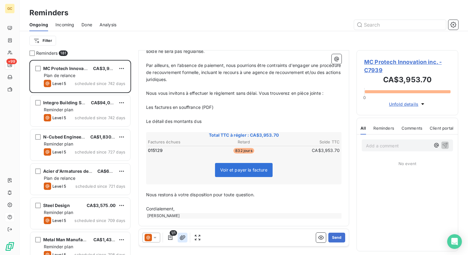
click at [186, 239] on button "button" at bounding box center [183, 238] width 10 height 10
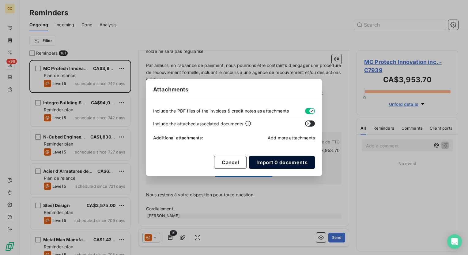
click at [272, 164] on button "Import 0 documents" at bounding box center [282, 162] width 66 height 13
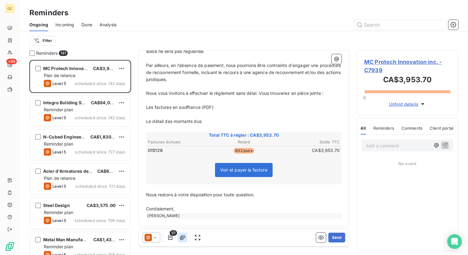
click at [182, 240] on icon "button" at bounding box center [182, 238] width 6 height 6
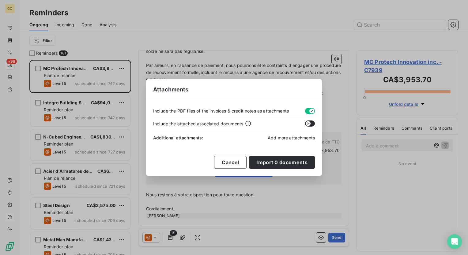
click at [302, 138] on span "Add more attachments" at bounding box center [291, 137] width 47 height 5
click at [227, 162] on button "Cancel" at bounding box center [230, 162] width 32 height 13
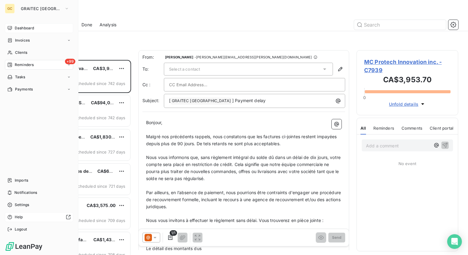
click at [27, 28] on span "Dashboard" at bounding box center [24, 28] width 19 height 6
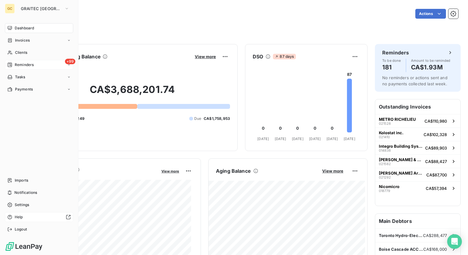
click at [21, 64] on span "Reminders" at bounding box center [24, 65] width 19 height 6
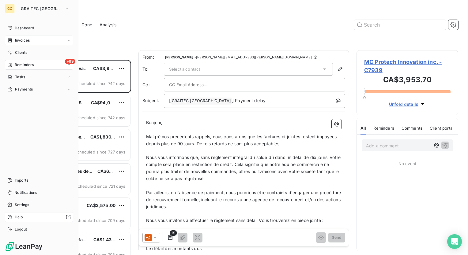
click at [27, 41] on span "Invoices" at bounding box center [22, 41] width 15 height 6
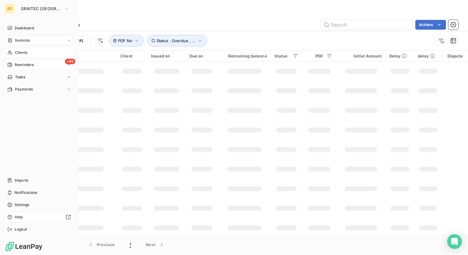
click at [22, 53] on span "Clients" at bounding box center [21, 53] width 12 height 6
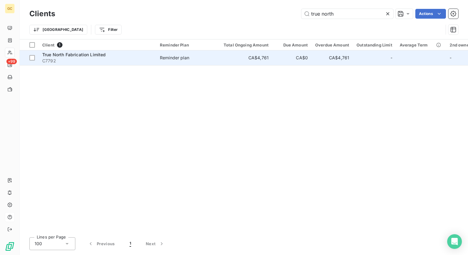
click at [102, 54] on span "True North Fabrication Limited" at bounding box center [74, 54] width 64 height 5
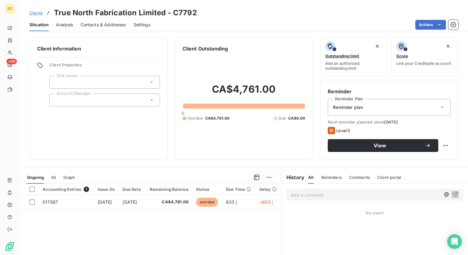
click at [354, 175] on span "Comments" at bounding box center [359, 177] width 21 height 5
click at [318, 196] on p "Add a comment ﻿" at bounding box center [366, 195] width 150 height 8
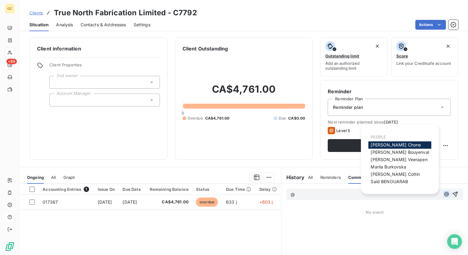
click at [443, 194] on icon "button" at bounding box center [446, 194] width 6 height 6
click at [391, 184] on span "[PERSON_NAME]" at bounding box center [389, 181] width 37 height 5
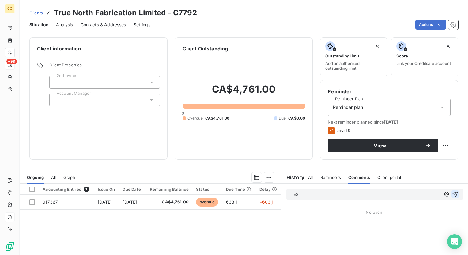
click at [452, 195] on icon "button" at bounding box center [455, 194] width 6 height 6
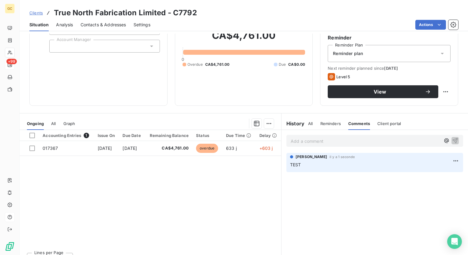
scroll to position [65, 0]
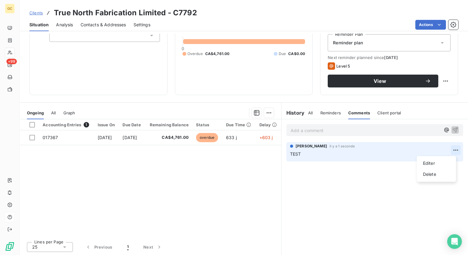
click at [449, 151] on html "GC +99 Clients True North Fabrication Limited - C7792 Situation Analysis Contac…" at bounding box center [234, 127] width 468 height 255
click at [437, 173] on div "Delete" at bounding box center [436, 175] width 34 height 10
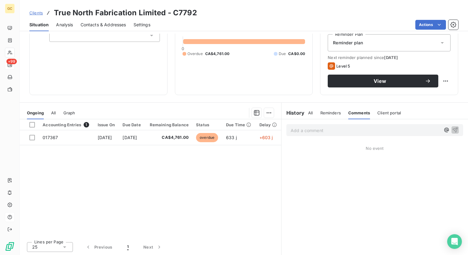
click at [320, 126] on div "Add a comment ﻿" at bounding box center [374, 130] width 177 height 12
click at [332, 114] on span "Reminders" at bounding box center [330, 113] width 21 height 5
click at [308, 111] on span "All" at bounding box center [310, 113] width 5 height 5
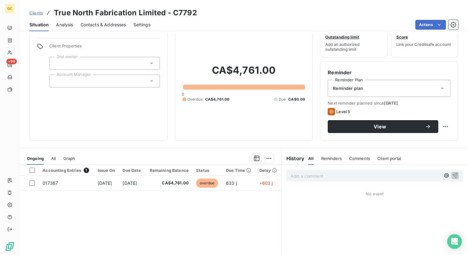
scroll to position [0, 0]
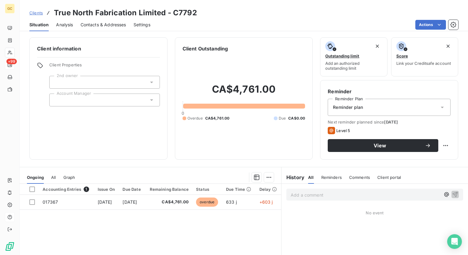
click at [353, 176] on span "Comments" at bounding box center [359, 177] width 21 height 5
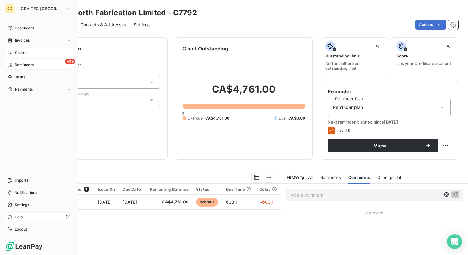
click at [38, 66] on div "+99 Reminders" at bounding box center [39, 65] width 68 height 10
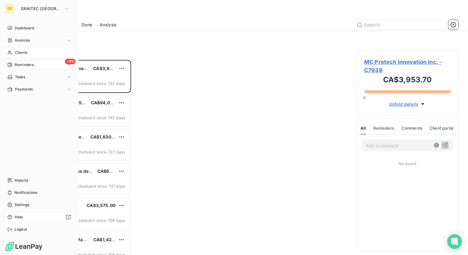
scroll to position [191, 97]
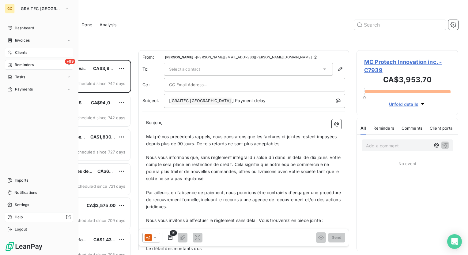
click at [21, 63] on span "Reminders" at bounding box center [24, 65] width 19 height 6
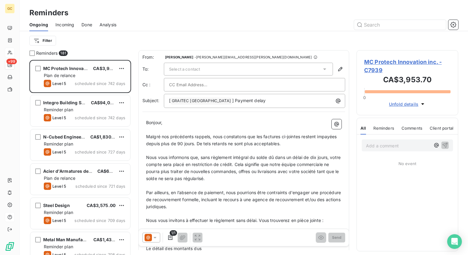
click at [132, 29] on div at bounding box center [291, 25] width 334 height 10
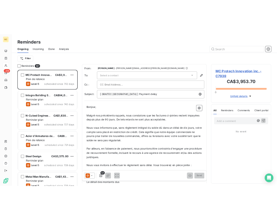
scroll to position [0, 0]
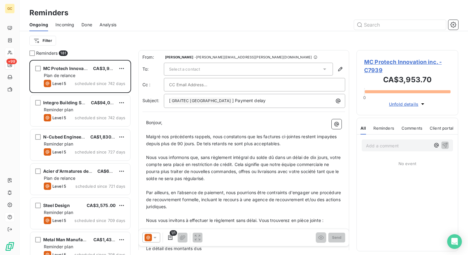
click at [133, 46] on div "Filter" at bounding box center [243, 41] width 429 height 12
click at [134, 77] on div "Reminders 181 MC Protech Innovation inc. CA$3,953.70 Plan de relance Level 5 sc…" at bounding box center [244, 152] width 448 height 205
click at [135, 110] on div "Reminders 181 MC Protech Innovation inc. CA$3,953.70 Plan de relance Level 5 sc…" at bounding box center [244, 152] width 448 height 205
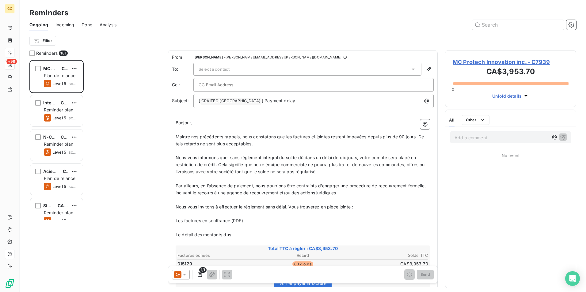
scroll to position [228, 126]
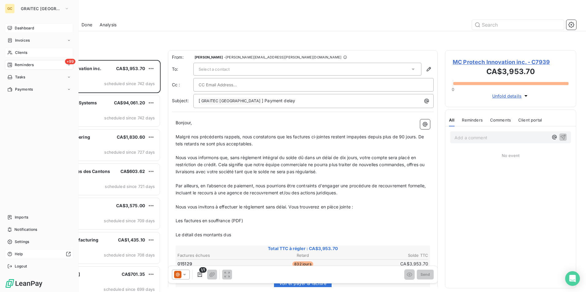
click at [28, 26] on span "Dashboard" at bounding box center [24, 28] width 19 height 6
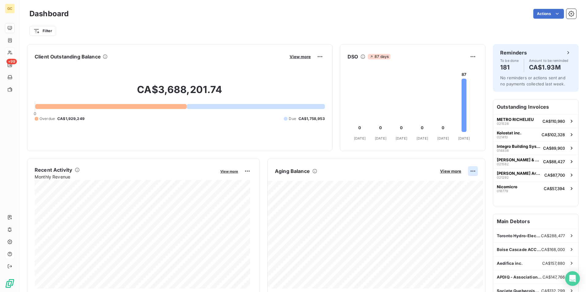
click at [468, 170] on html "GC +99 Dashboard Actions Filter Client Outstanding Balance View more CA$3,688,2…" at bounding box center [293, 146] width 586 height 292
click at [446, 184] on div "Export" at bounding box center [453, 185] width 34 height 10
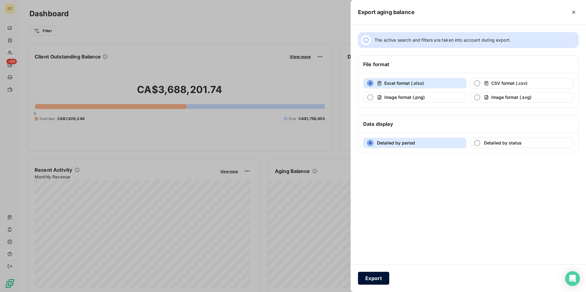
click at [371, 255] on button "Export" at bounding box center [373, 278] width 31 height 13
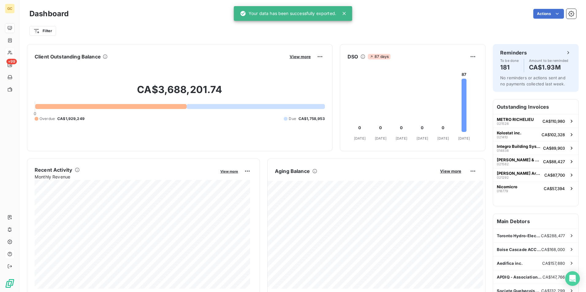
click at [423, 20] on div "Dashboard Actions" at bounding box center [302, 13] width 546 height 13
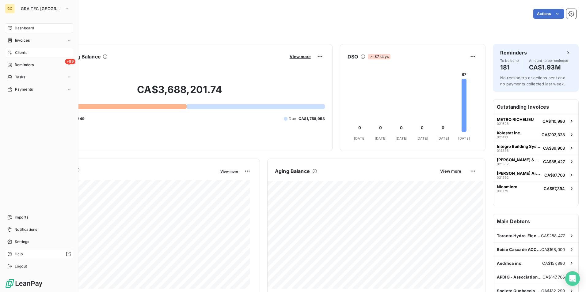
click at [25, 53] on span "Clients" at bounding box center [21, 53] width 12 height 6
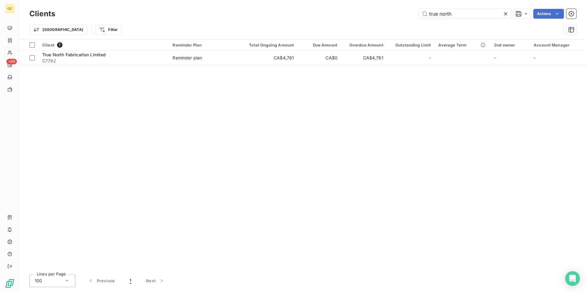
drag, startPoint x: 471, startPoint y: 14, endPoint x: 319, endPoint y: 16, distance: 152.2
click at [319, 16] on div "true north Actions" at bounding box center [318, 14] width 513 height 10
type input "14North Construciton LTD"
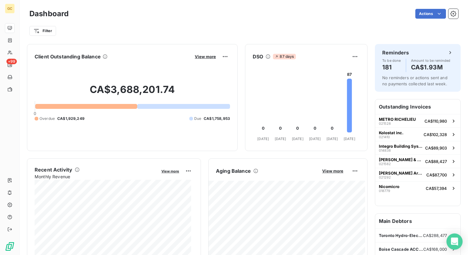
click at [455, 241] on icon "Open Intercom Messenger" at bounding box center [454, 242] width 7 height 8
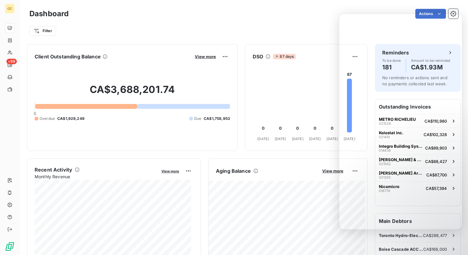
click at [167, 17] on div "Actions" at bounding box center [267, 14] width 382 height 10
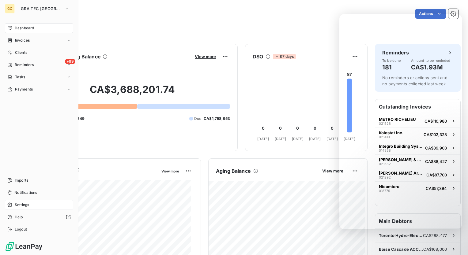
click at [22, 205] on span "Settings" at bounding box center [22, 205] width 14 height 6
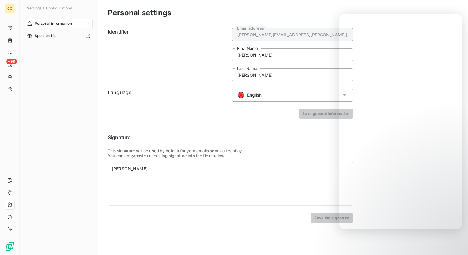
click at [187, 112] on div "Save general information" at bounding box center [230, 114] width 245 height 10
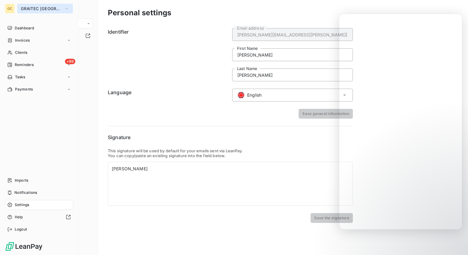
click at [58, 8] on span "GRAITEC [GEOGRAPHIC_DATA]" at bounding box center [41, 8] width 41 height 5
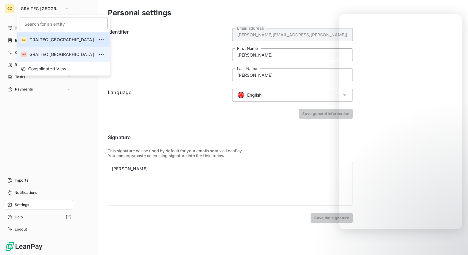
click at [49, 55] on span "GRAITEC [GEOGRAPHIC_DATA]" at bounding box center [61, 54] width 65 height 6
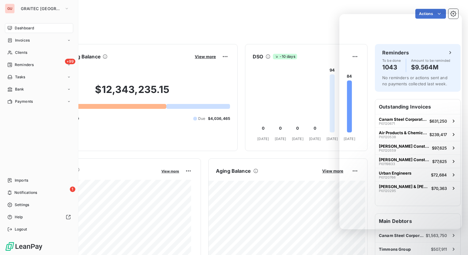
click at [181, 13] on div "Actions" at bounding box center [267, 14] width 382 height 10
click at [249, 33] on div "Filter" at bounding box center [243, 31] width 429 height 12
click at [33, 164] on div "Dashboard Invoices Clients +99 Reminders Tasks Bank Payments Imports 1 Notifica…" at bounding box center [39, 128] width 68 height 211
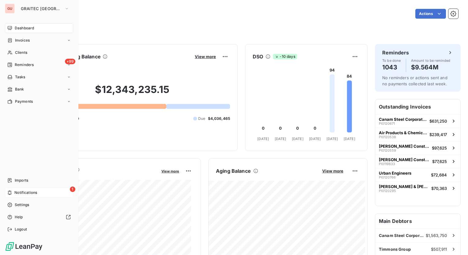
click at [36, 192] on span "Notifications" at bounding box center [25, 193] width 23 height 6
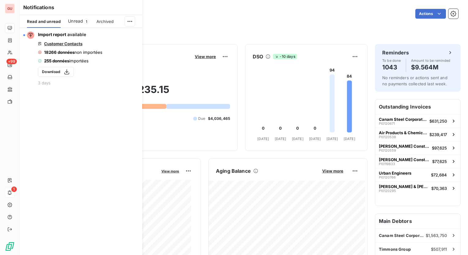
click at [74, 19] on span "Unread" at bounding box center [75, 21] width 15 height 6
click at [37, 21] on span "Read and unread" at bounding box center [43, 21] width 33 height 5
click at [186, 13] on div "Actions" at bounding box center [267, 14] width 382 height 10
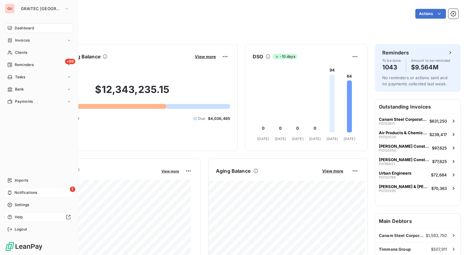
click at [30, 217] on div at bounding box center [47, 217] width 45 height 5
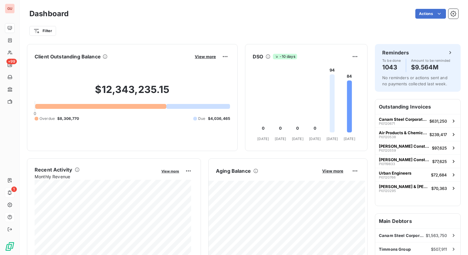
click at [183, 106] on div at bounding box center [198, 106] width 64 height 5
click at [330, 104] on icon at bounding box center [332, 103] width 5 height 58
click at [347, 106] on icon at bounding box center [349, 107] width 5 height 52
